Goal: Transaction & Acquisition: Obtain resource

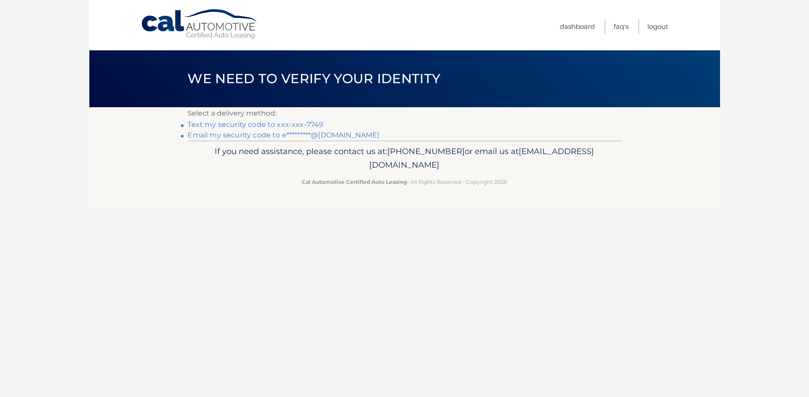
click at [279, 124] on link "Text my security code to xxx-xxx-7749" at bounding box center [256, 125] width 136 height 8
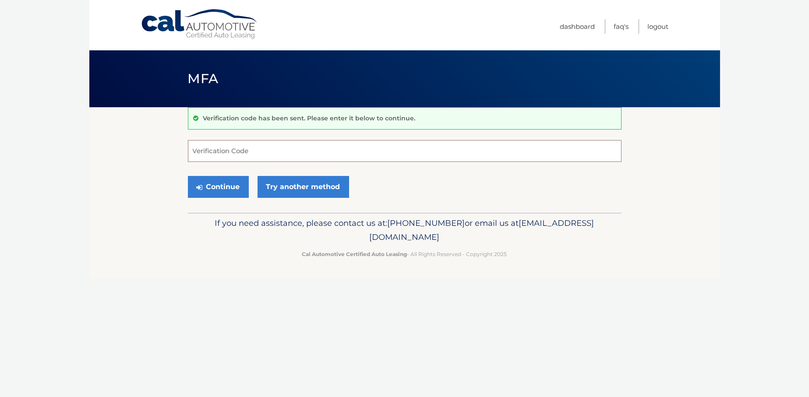
click at [252, 143] on input "Verification Code" at bounding box center [405, 151] width 434 height 22
click at [226, 157] on input "Verification Code" at bounding box center [405, 151] width 434 height 22
type input "190323"
click at [236, 184] on button "Continue" at bounding box center [218, 187] width 61 height 22
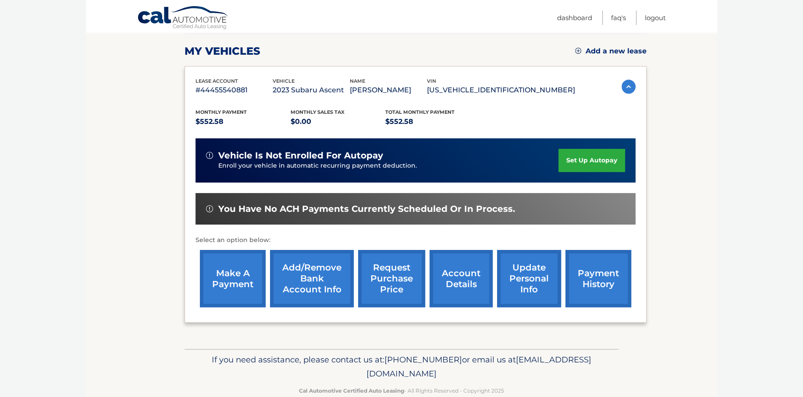
scroll to position [131, 0]
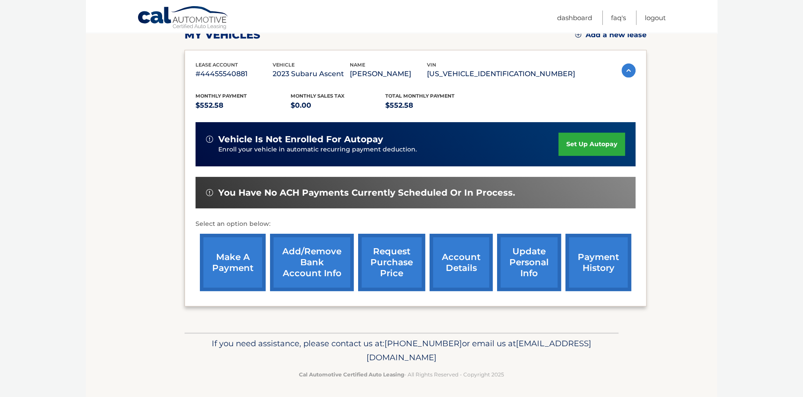
click at [592, 260] on link "payment history" at bounding box center [598, 262] width 66 height 57
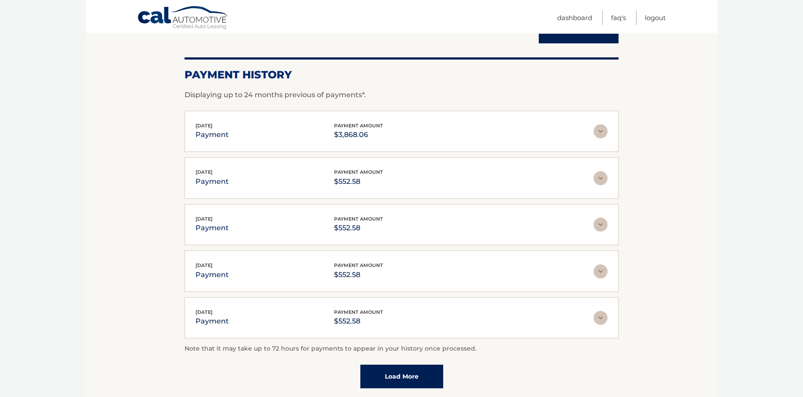
scroll to position [88, 0]
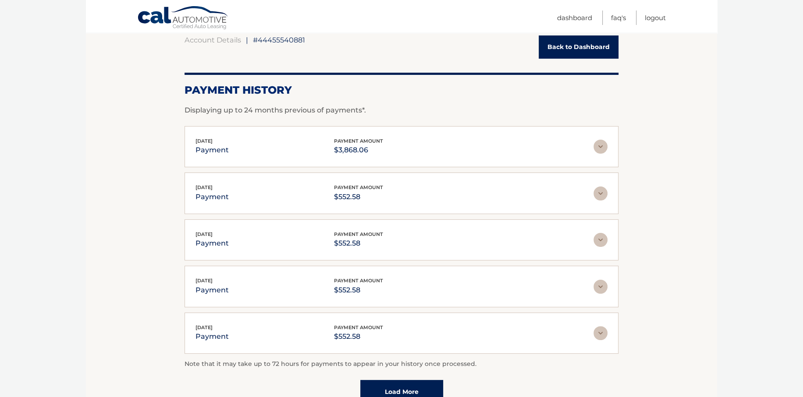
click at [599, 145] on img at bounding box center [600, 147] width 14 height 14
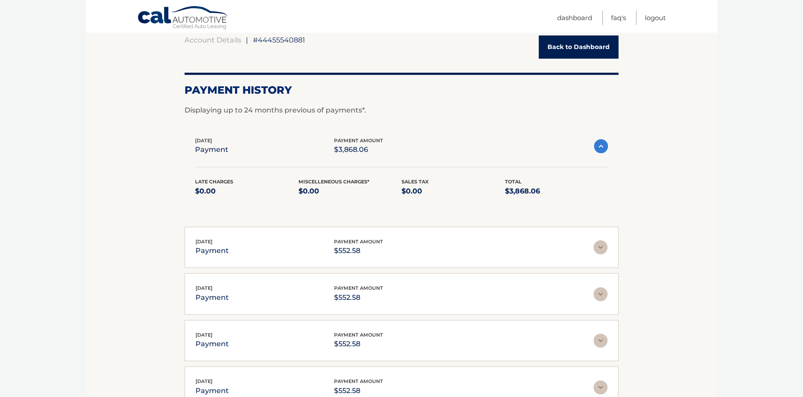
click at [599, 145] on img at bounding box center [601, 146] width 14 height 14
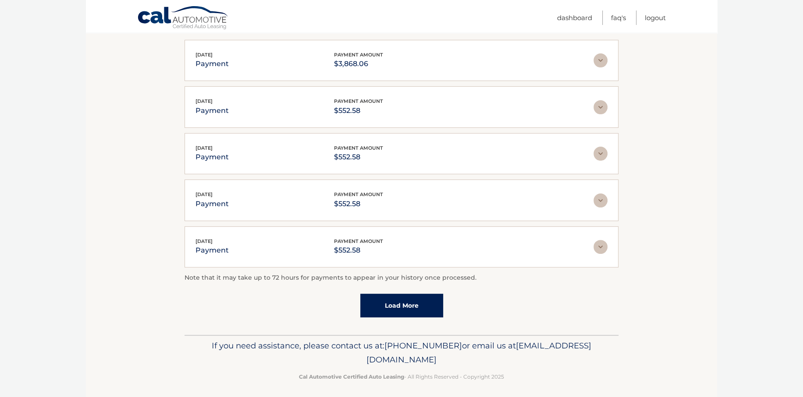
scroll to position [177, 0]
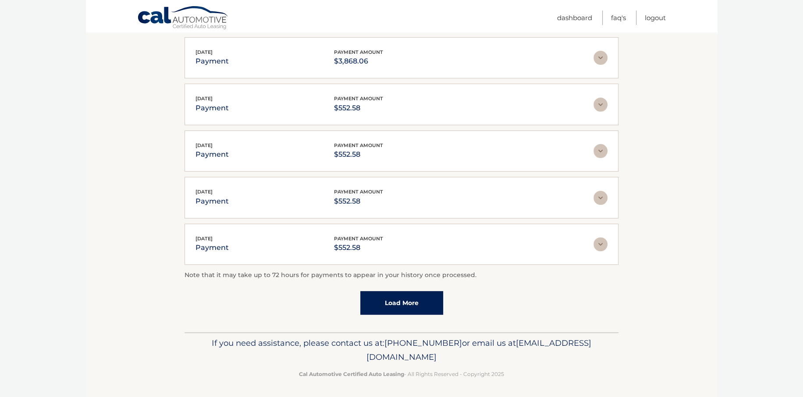
click at [604, 54] on img at bounding box center [600, 58] width 14 height 14
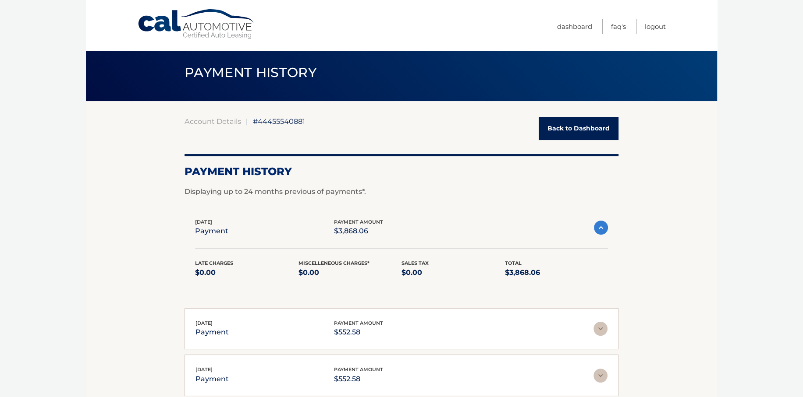
scroll to position [0, 0]
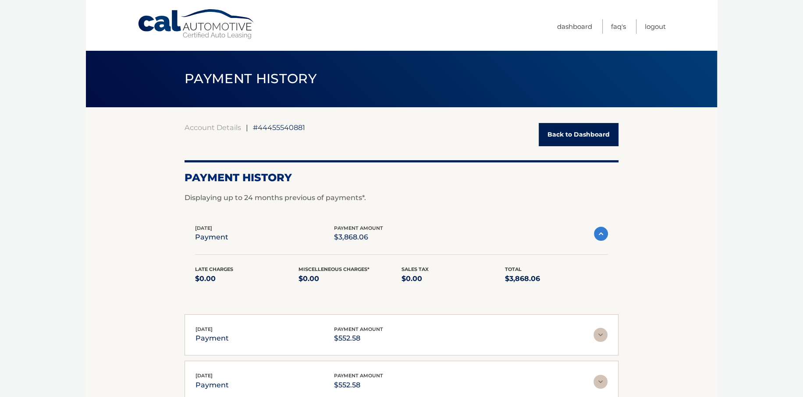
click at [151, 21] on link "Cal Automotive" at bounding box center [196, 24] width 118 height 31
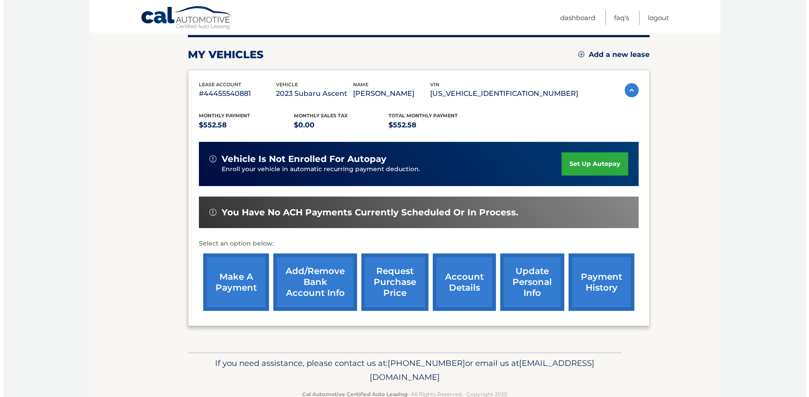
scroll to position [131, 0]
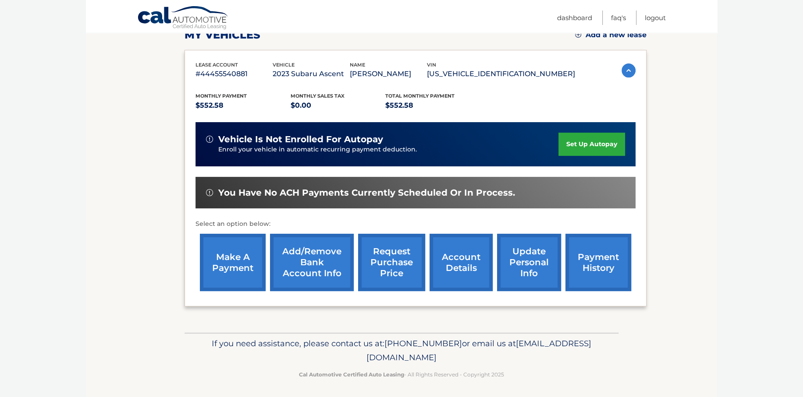
click at [400, 272] on link "request purchase price" at bounding box center [391, 262] width 67 height 57
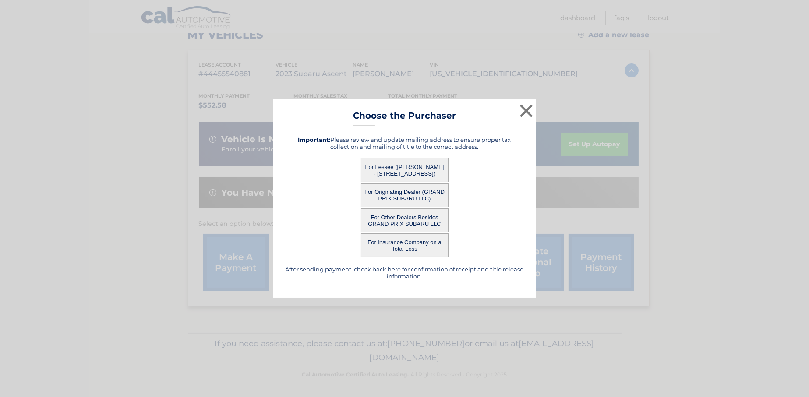
click at [397, 272] on h5 "After sending payment, check back here for confirmation of receipt and title re…" at bounding box center [404, 273] width 241 height 14
click at [525, 111] on button "×" at bounding box center [527, 111] width 18 height 18
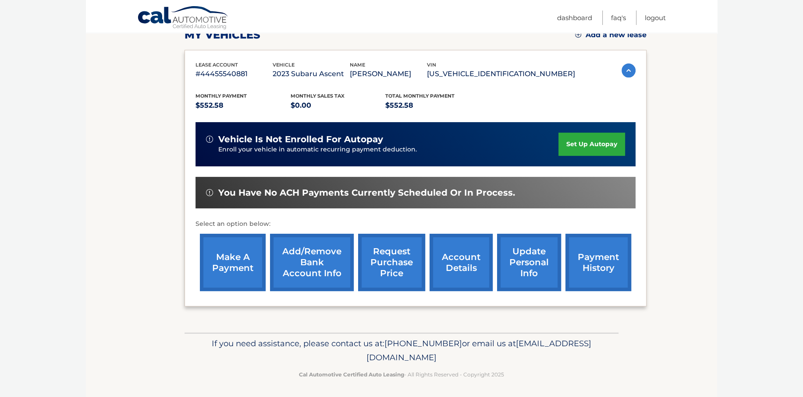
click at [384, 260] on link "request purchase price" at bounding box center [391, 262] width 67 height 57
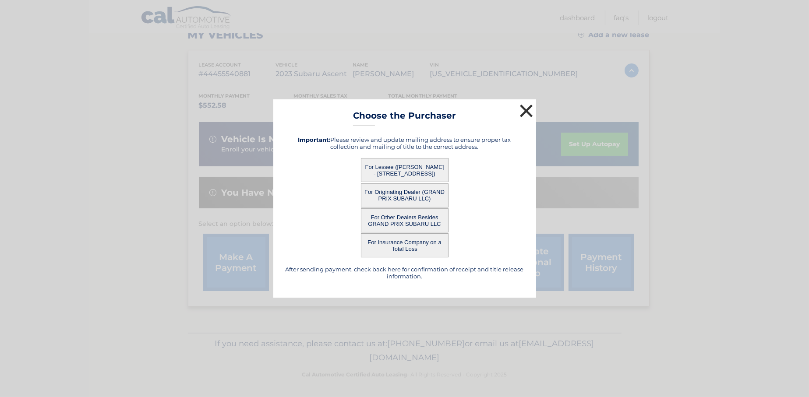
click at [526, 110] on button "×" at bounding box center [527, 111] width 18 height 18
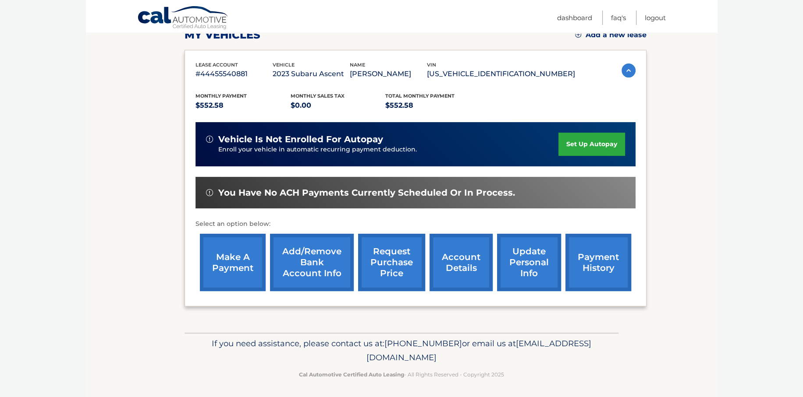
click at [379, 259] on link "request purchase price" at bounding box center [391, 262] width 67 height 57
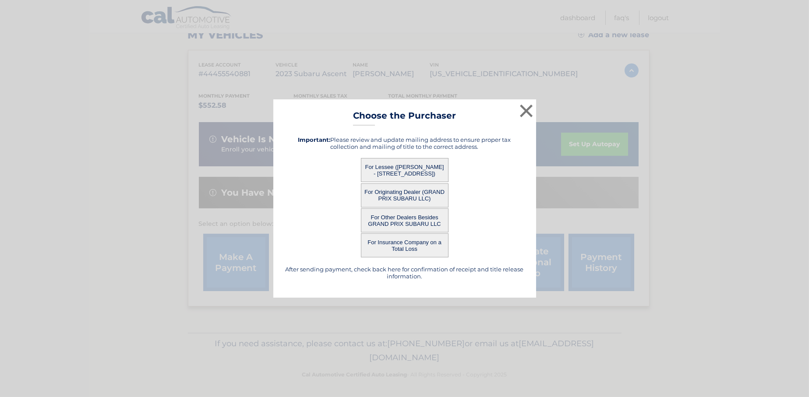
click at [393, 167] on button "For Lessee ([PERSON_NAME] - [STREET_ADDRESS])" at bounding box center [405, 170] width 88 height 24
click at [405, 174] on button "For Lessee ([PERSON_NAME] - [STREET_ADDRESS])" at bounding box center [405, 170] width 88 height 24
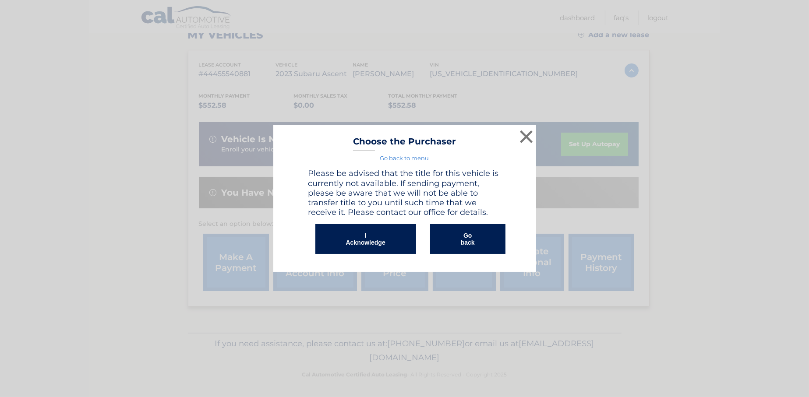
click at [374, 235] on button "I Acknowledge" at bounding box center [366, 239] width 101 height 30
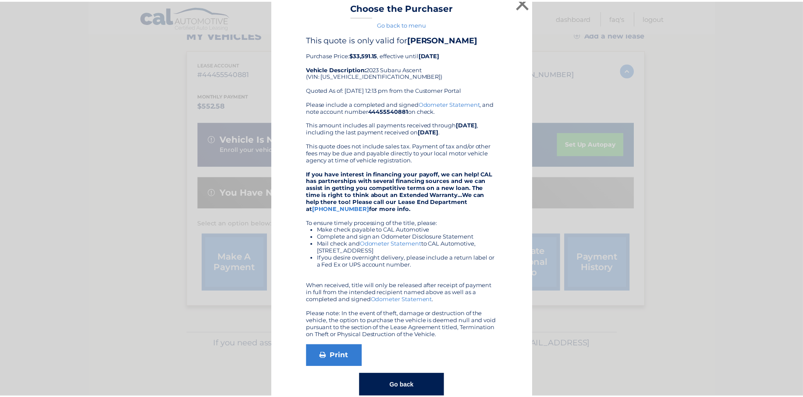
scroll to position [0, 0]
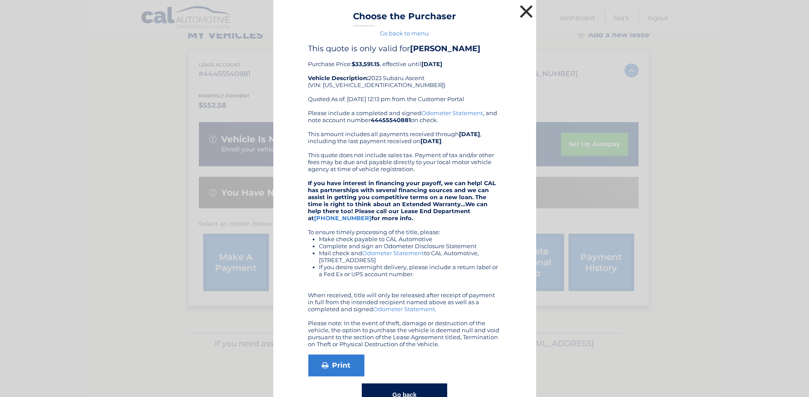
click at [523, 8] on button "×" at bounding box center [527, 12] width 18 height 18
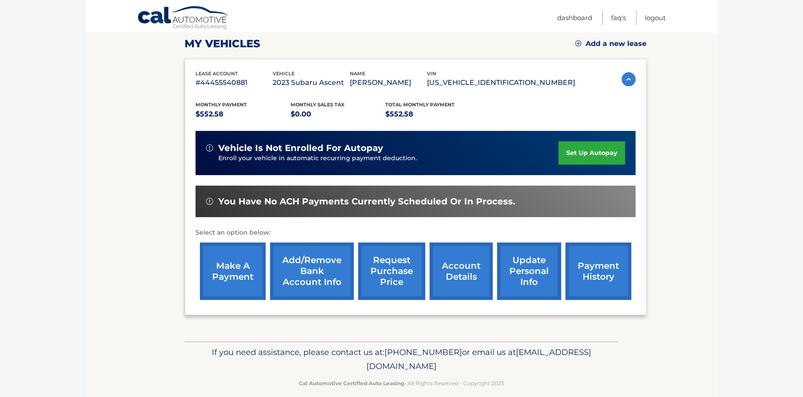
scroll to position [132, 0]
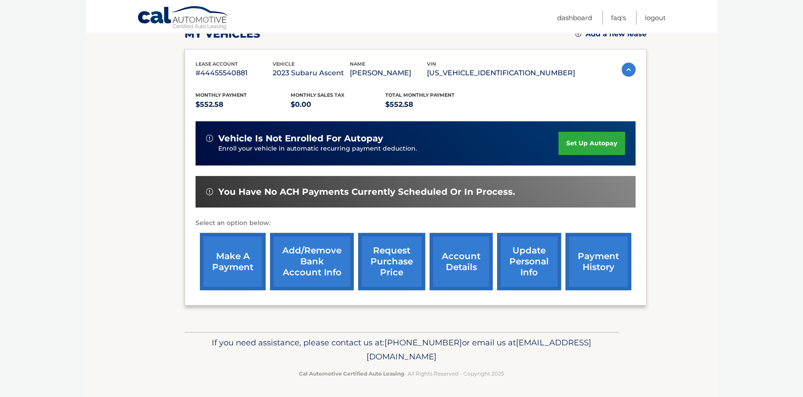
click at [452, 259] on link "account details" at bounding box center [460, 261] width 63 height 57
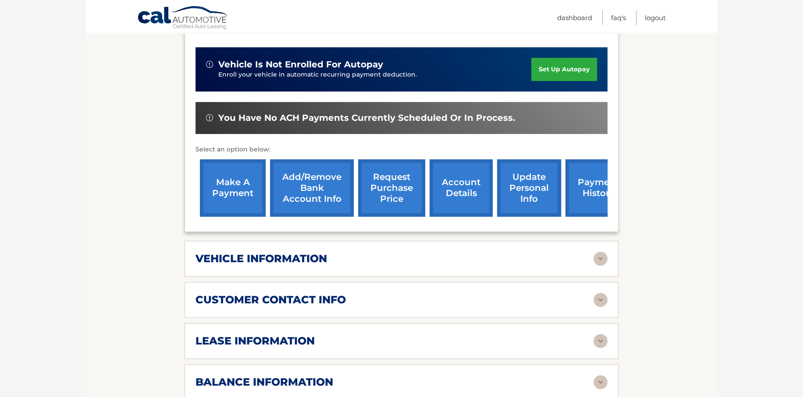
scroll to position [307, 0]
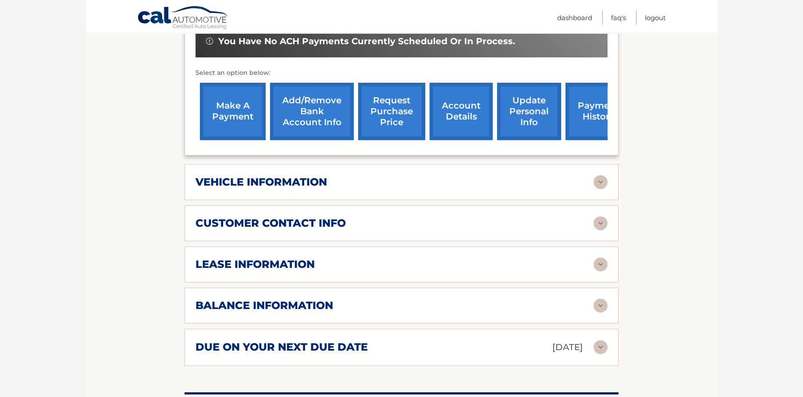
click at [600, 258] on img at bounding box center [600, 265] width 14 height 14
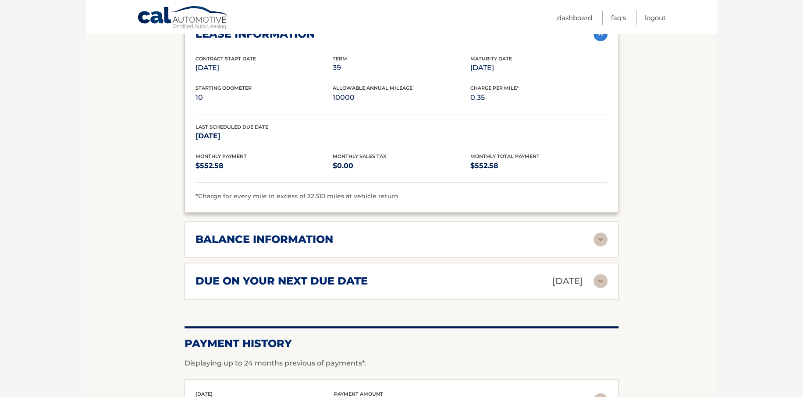
scroll to position [570, 0]
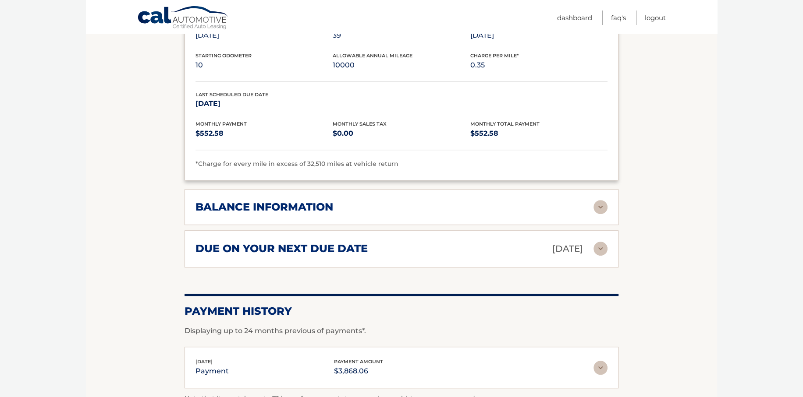
click at [600, 200] on img at bounding box center [600, 207] width 14 height 14
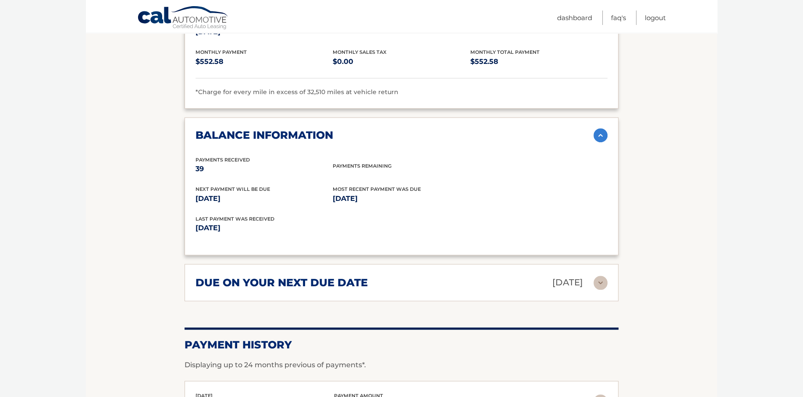
scroll to position [657, 0]
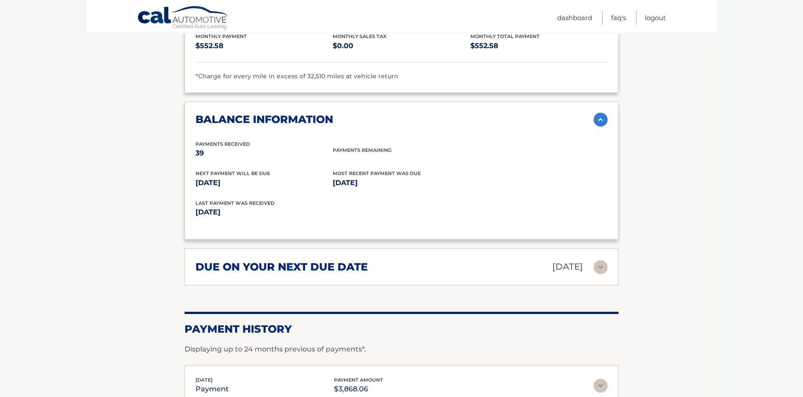
click at [601, 260] on img at bounding box center [600, 267] width 14 height 14
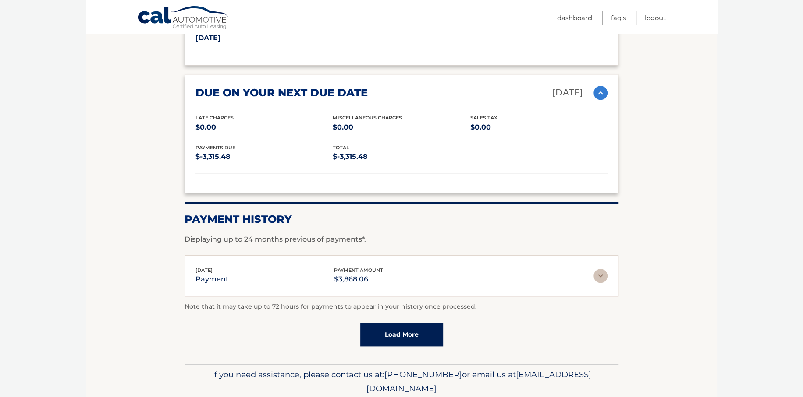
scroll to position [833, 0]
click at [603, 268] on img at bounding box center [600, 275] width 14 height 14
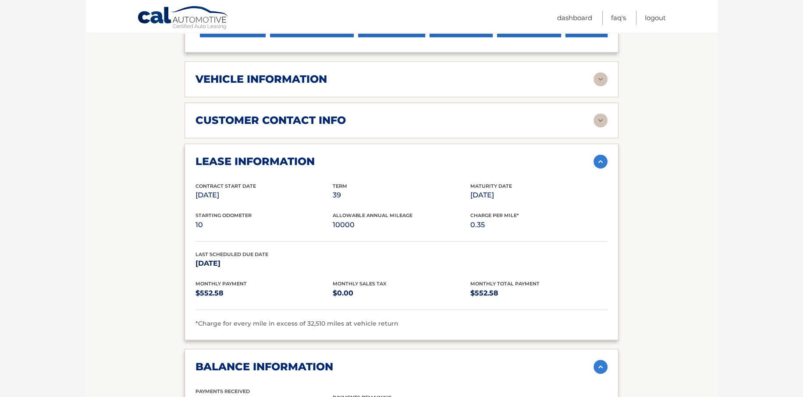
scroll to position [394, 0]
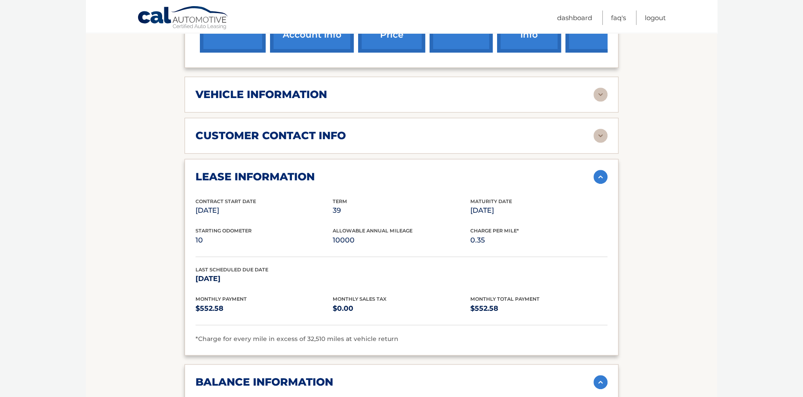
click at [600, 129] on img at bounding box center [600, 136] width 14 height 14
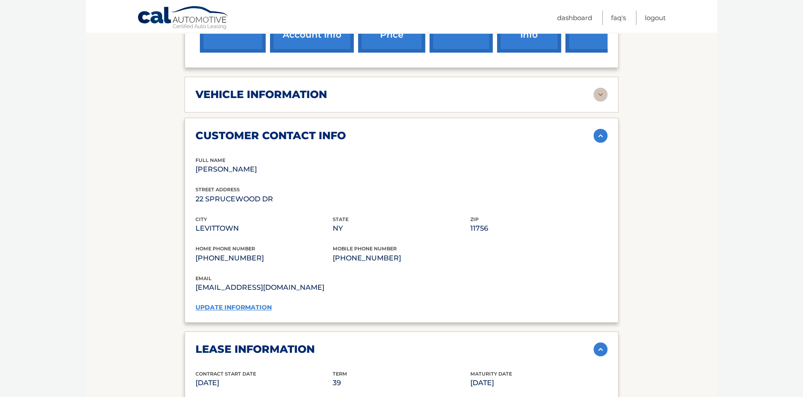
click at [600, 129] on img at bounding box center [600, 136] width 14 height 14
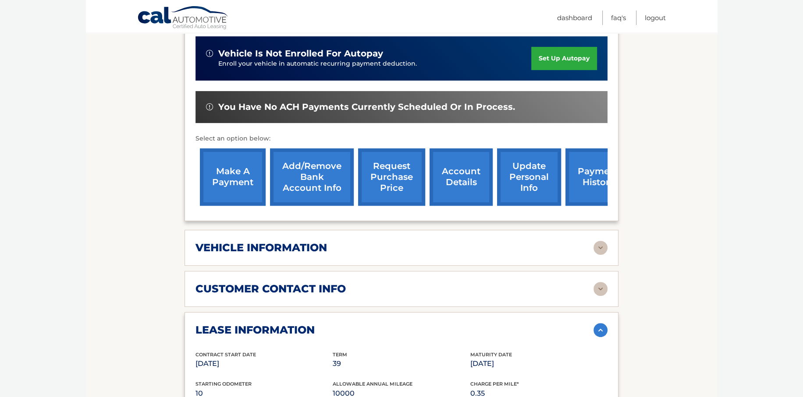
scroll to position [114, 0]
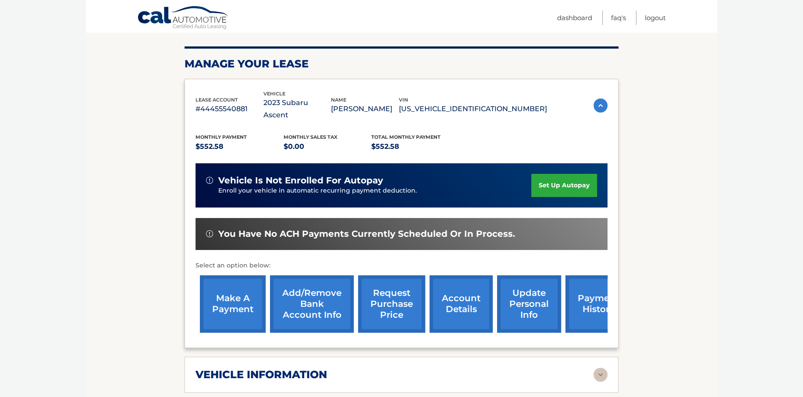
click at [600, 99] on img at bounding box center [600, 106] width 14 height 14
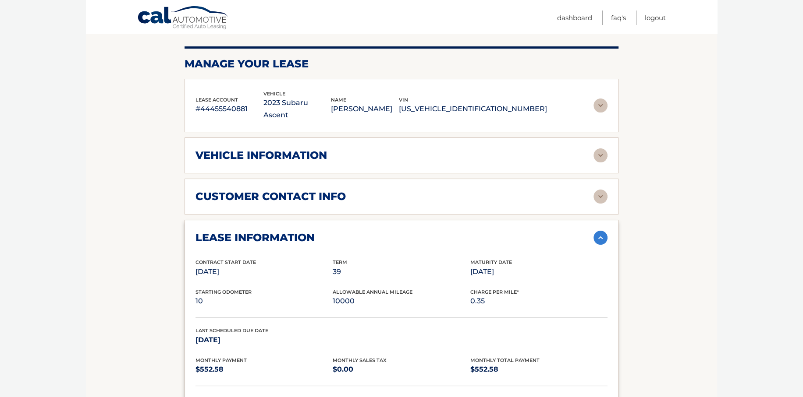
click at [599, 231] on img at bounding box center [600, 238] width 14 height 14
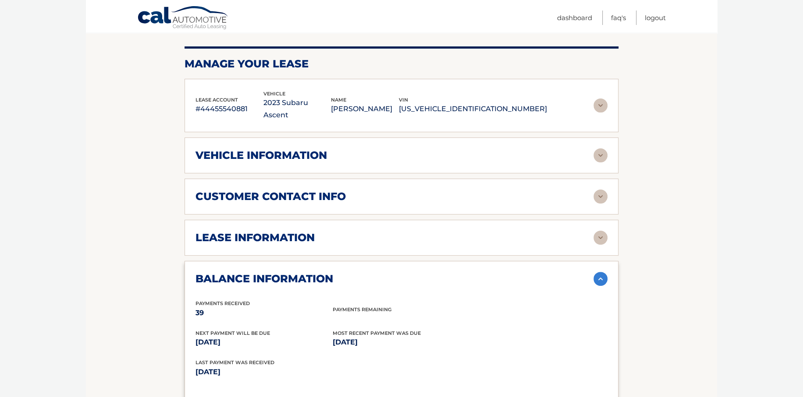
click at [601, 272] on img at bounding box center [600, 279] width 14 height 14
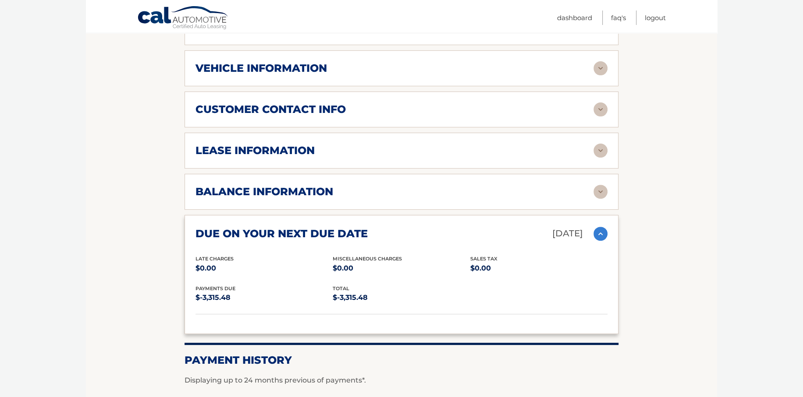
scroll to position [202, 0]
click at [599, 227] on img at bounding box center [600, 234] width 14 height 14
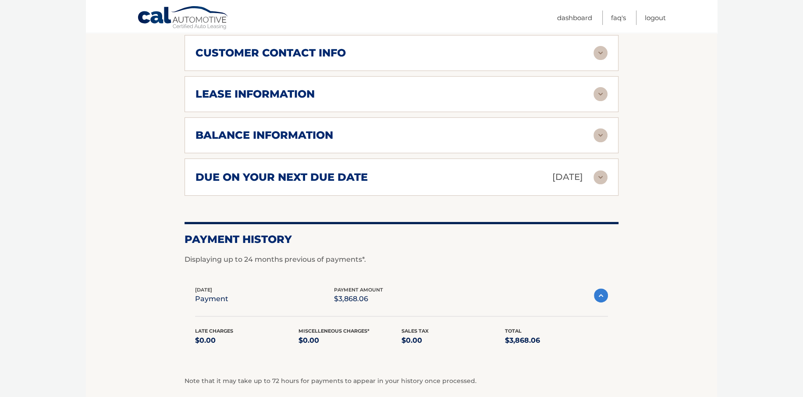
scroll to position [333, 0]
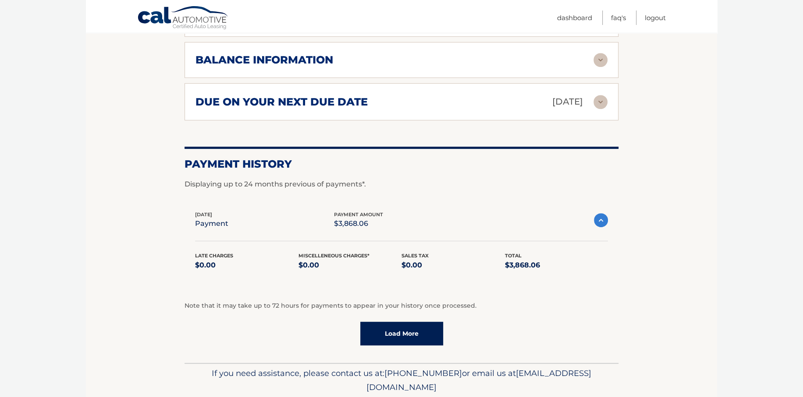
click at [602, 213] on img at bounding box center [601, 220] width 14 height 14
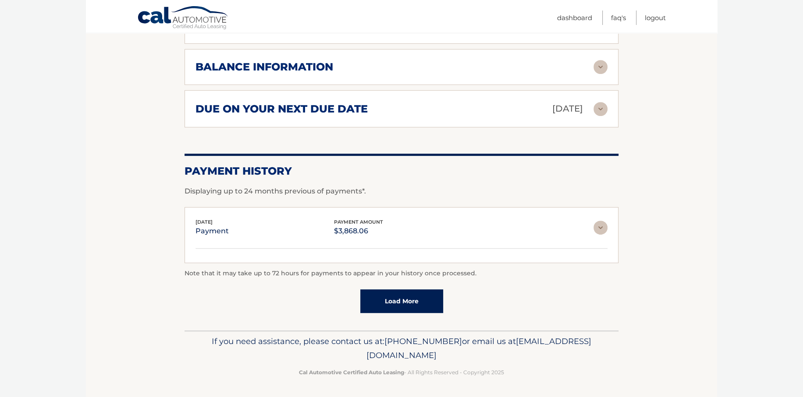
scroll to position [298, 0]
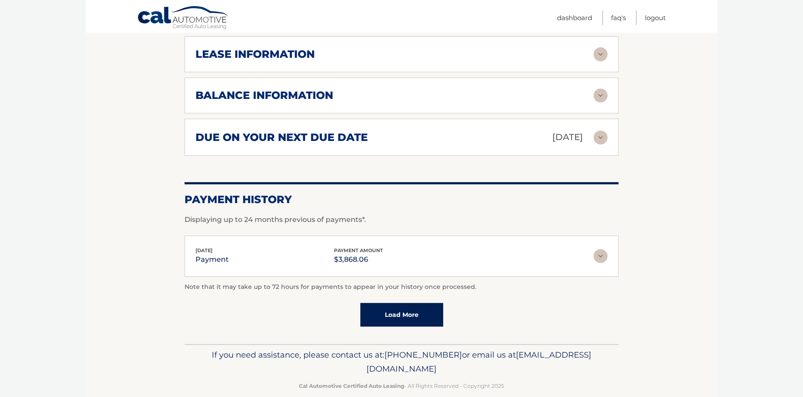
click at [602, 249] on img at bounding box center [600, 256] width 14 height 14
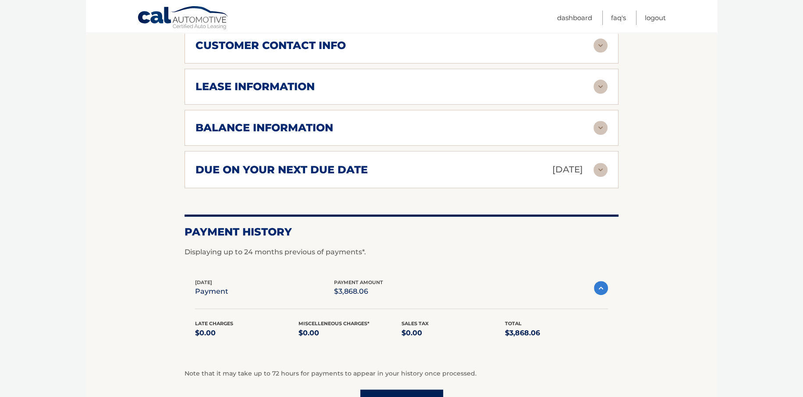
scroll to position [245, 0]
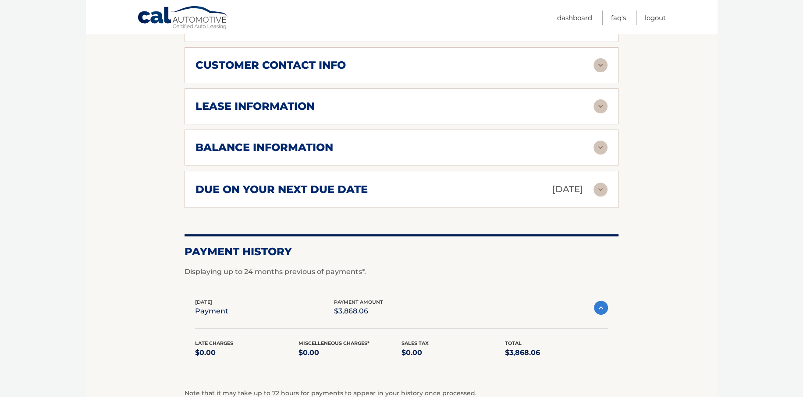
click at [601, 183] on img at bounding box center [600, 190] width 14 height 14
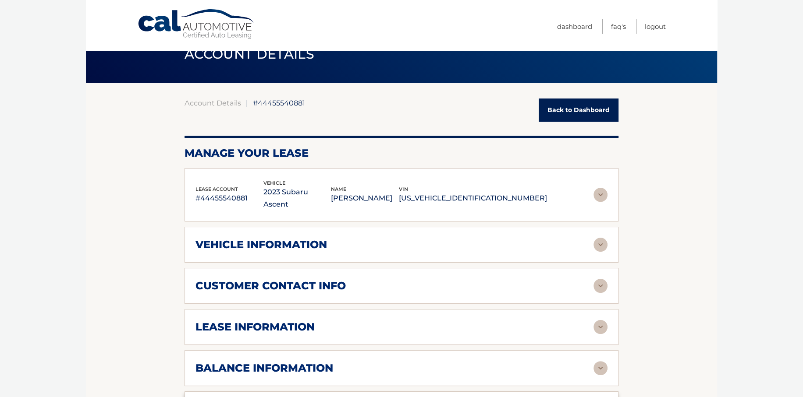
scroll to position [0, 0]
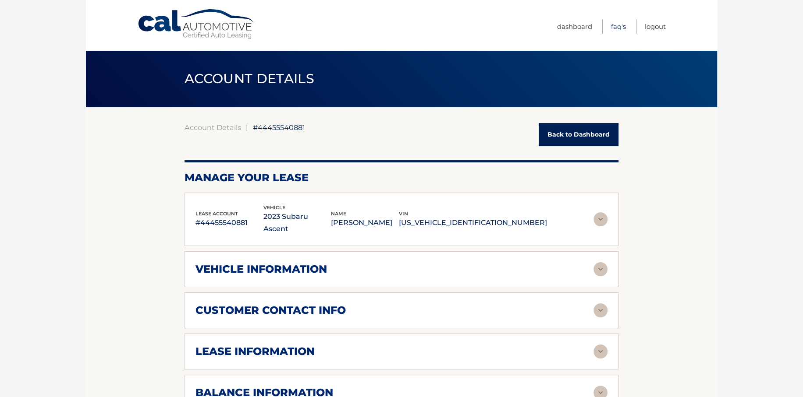
click at [617, 25] on link "FAQ's" at bounding box center [618, 26] width 15 height 14
